Goal: Task Accomplishment & Management: Use online tool/utility

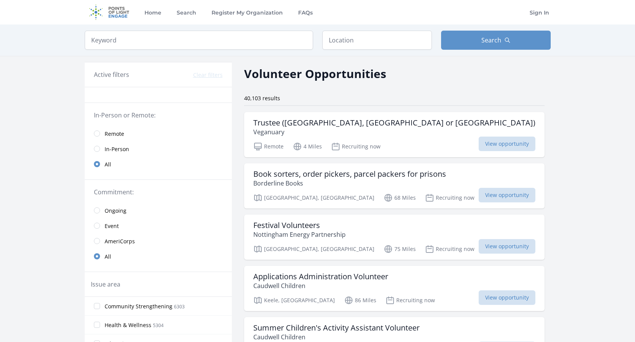
click at [120, 133] on span "Remote" at bounding box center [115, 134] width 20 height 8
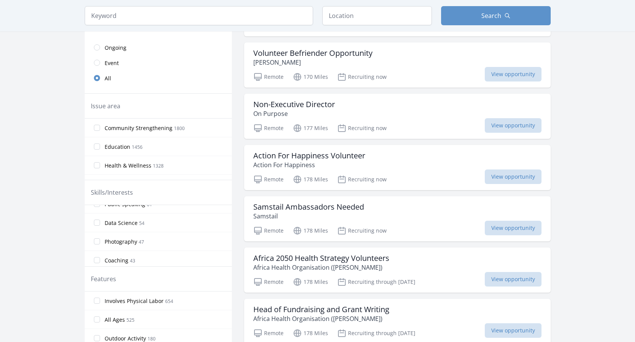
scroll to position [536, 0]
click at [115, 222] on span "Photography" at bounding box center [121, 223] width 33 height 8
click at [100, 222] on input "Photography 47" at bounding box center [97, 223] width 6 height 6
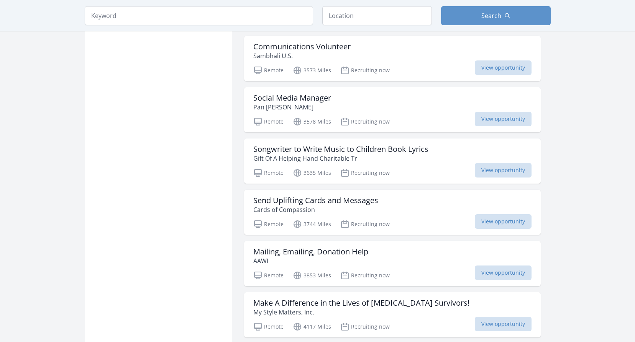
scroll to position [805, 0]
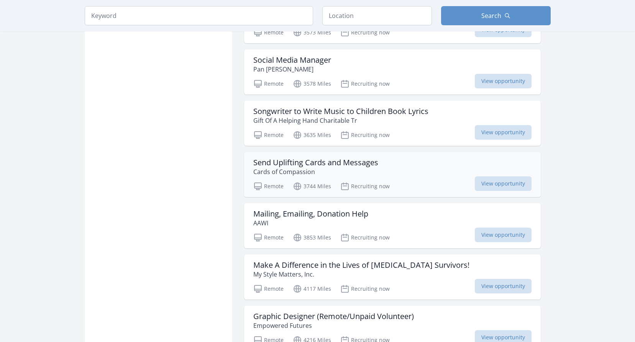
scroll to position [843, 0]
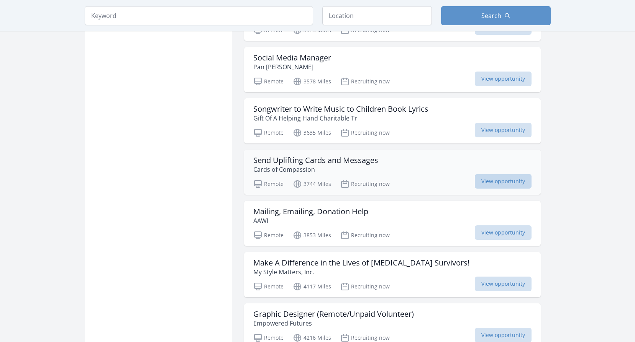
click at [490, 179] on span "View opportunity" at bounding box center [503, 181] width 57 height 15
